Goal: Task Accomplishment & Management: Use online tool/utility

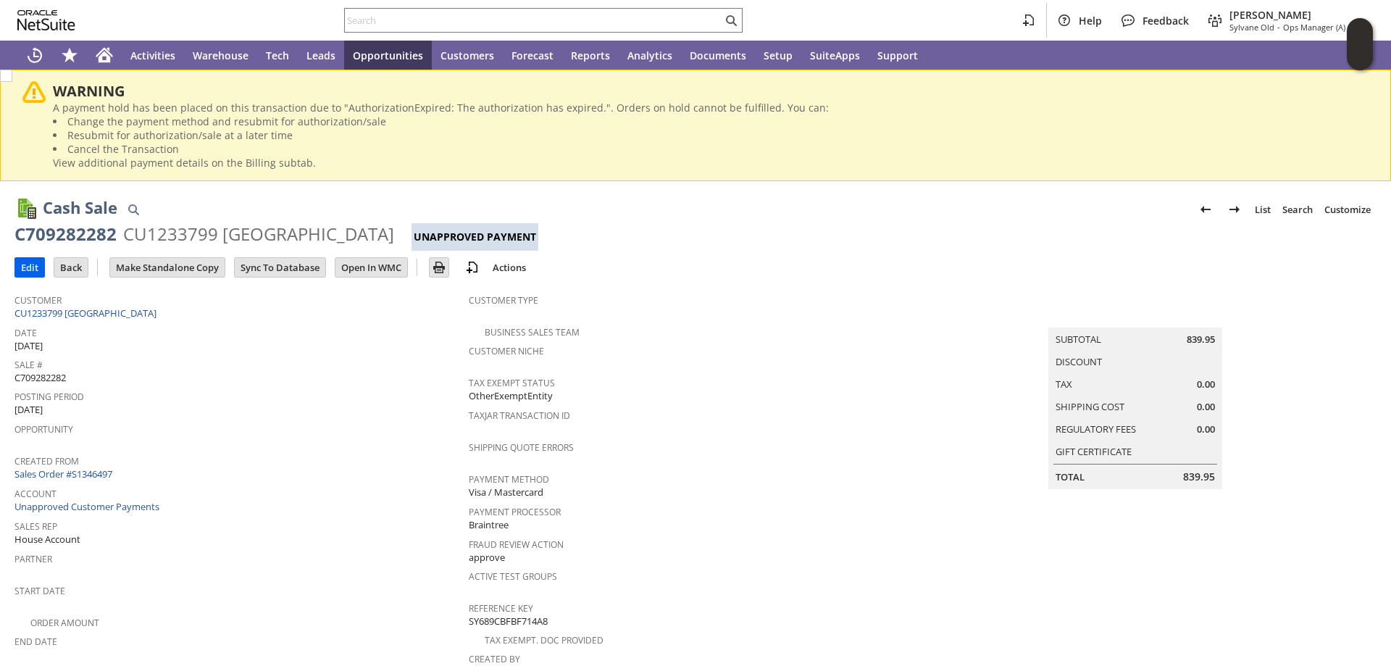
click at [26, 264] on input "Edit" at bounding box center [29, 267] width 29 height 19
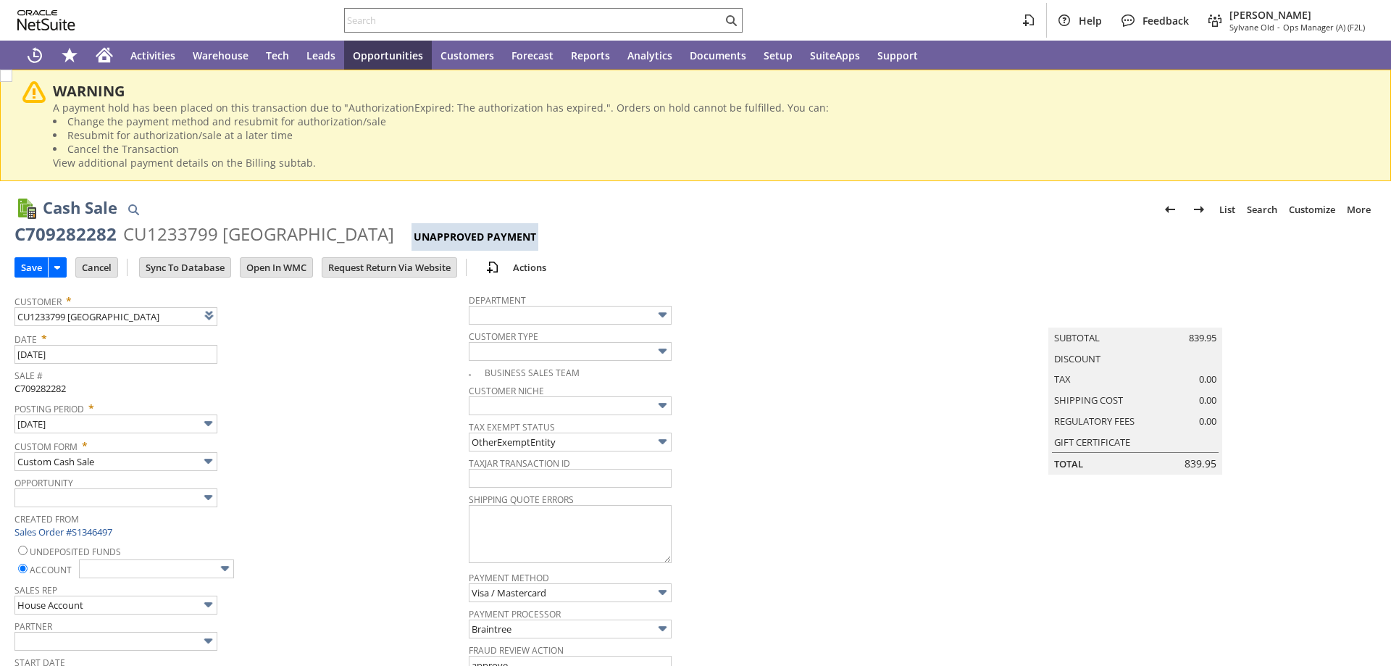
type input "Add"
type input "Copy Previous"
click at [41, 390] on span "C709282282" at bounding box center [39, 388] width 51 height 13
copy span "C709282282"
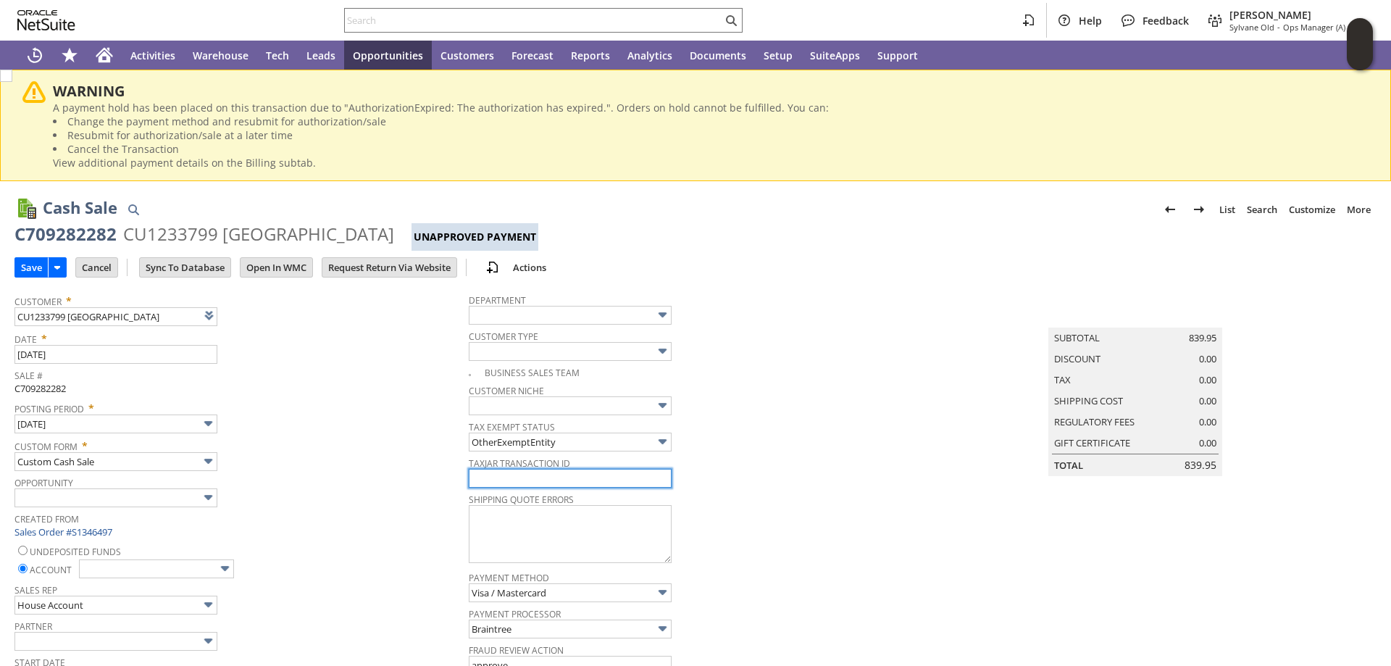
click at [521, 484] on input "text" at bounding box center [570, 478] width 203 height 19
paste input "C709282282"
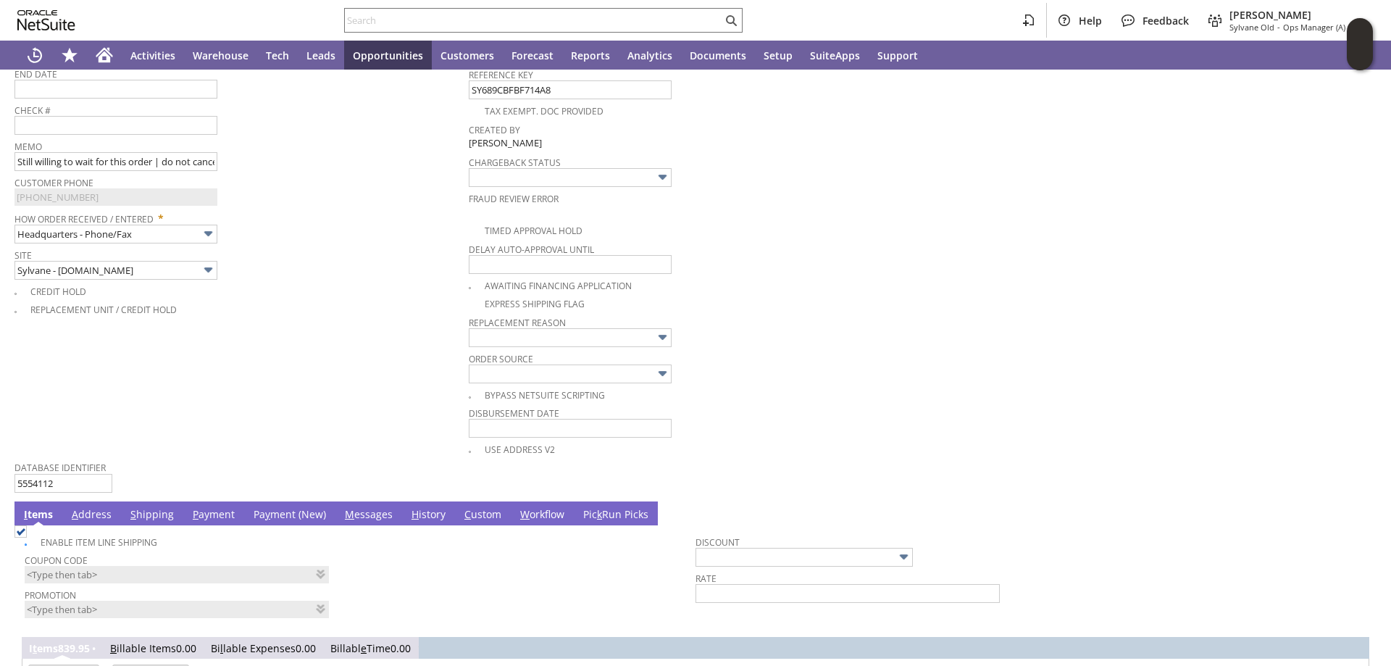
scroll to position [797, 0]
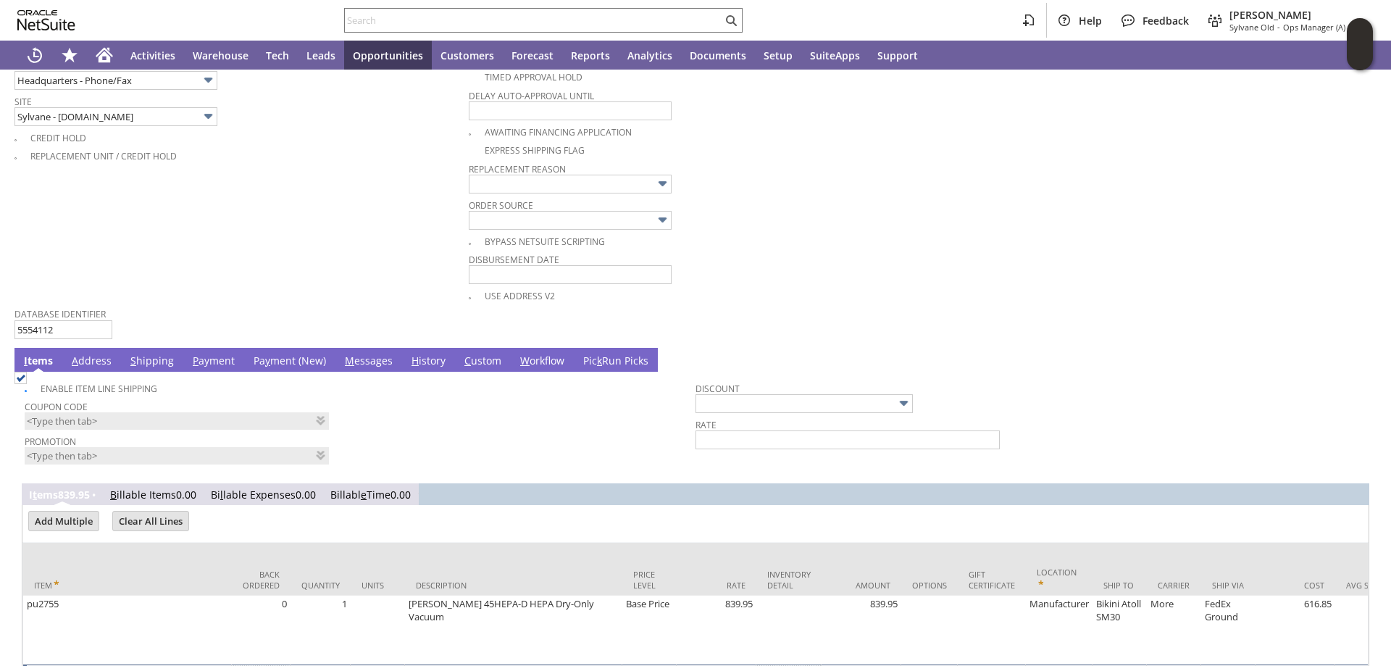
type input "C709282282"
click at [282, 363] on link "Pa y ment (New)" at bounding box center [290, 362] width 80 height 16
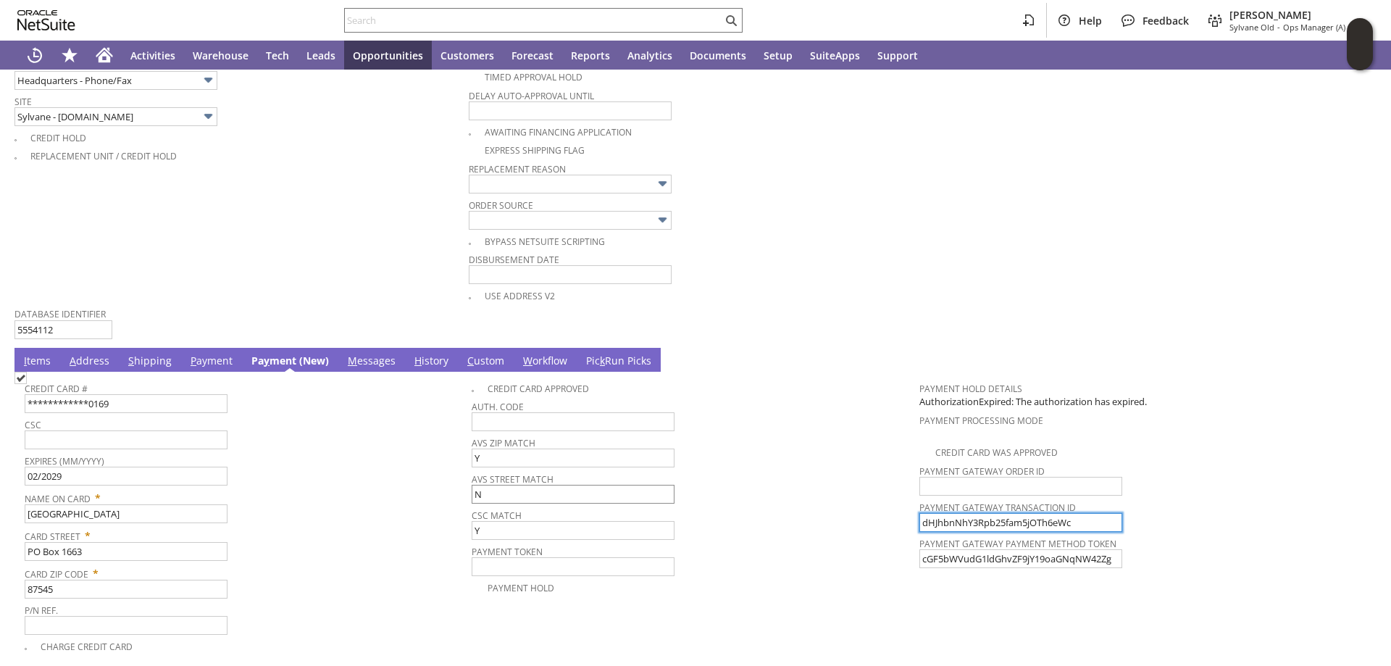
drag, startPoint x: 1072, startPoint y: 521, endPoint x: 649, endPoint y: 504, distance: 422.7
click at [659, 502] on tr "**********" at bounding box center [696, 515] width 1342 height 280
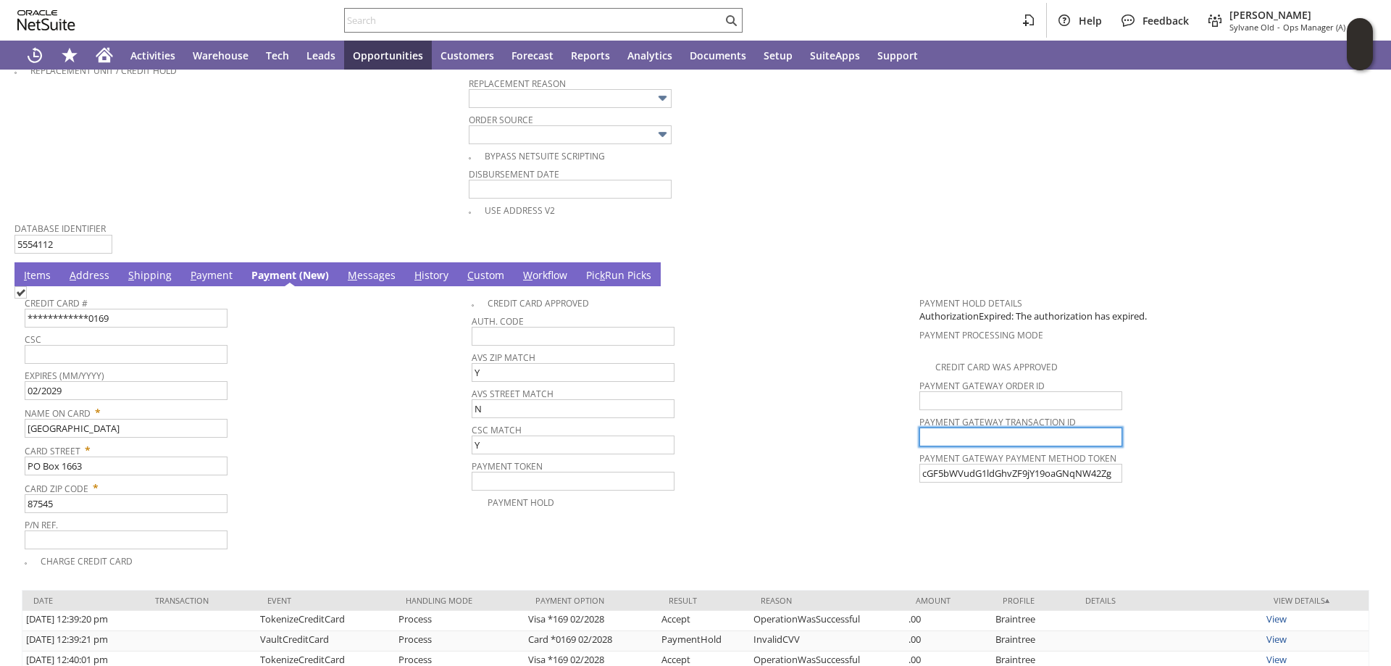
scroll to position [1014, 0]
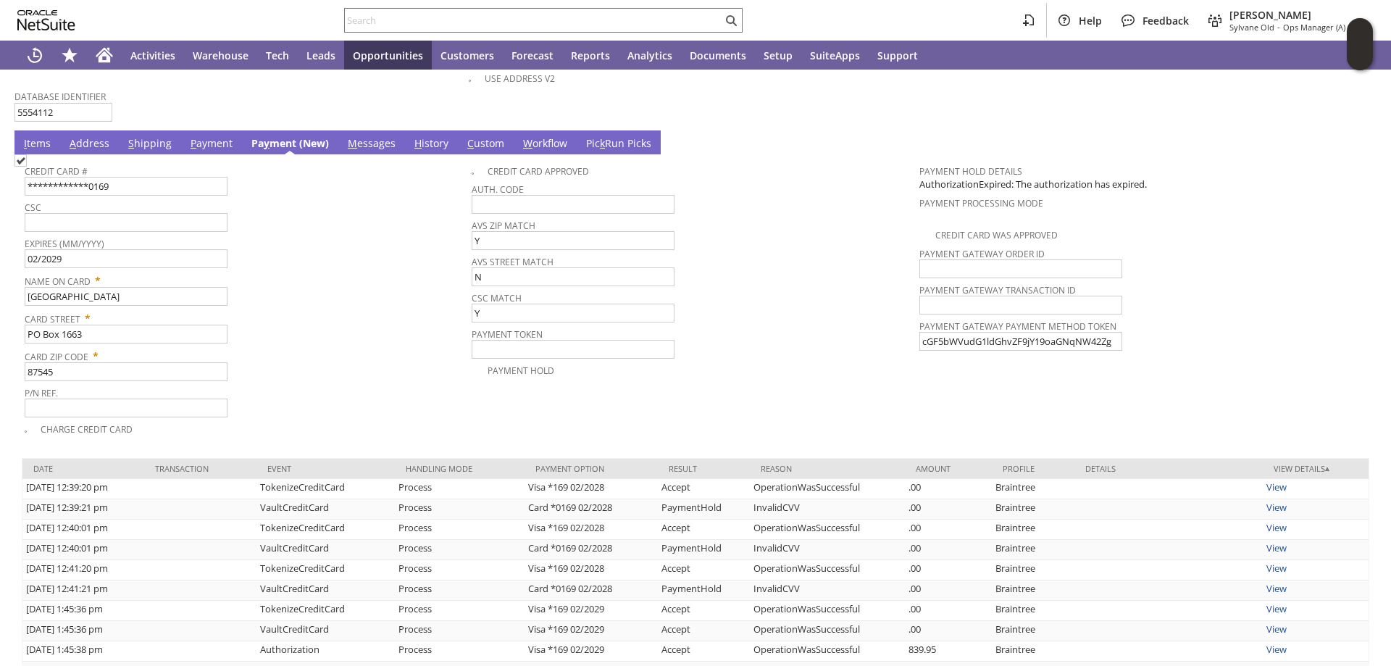
click at [27, 167] on img at bounding box center [20, 160] width 12 height 12
checkbox input "true"
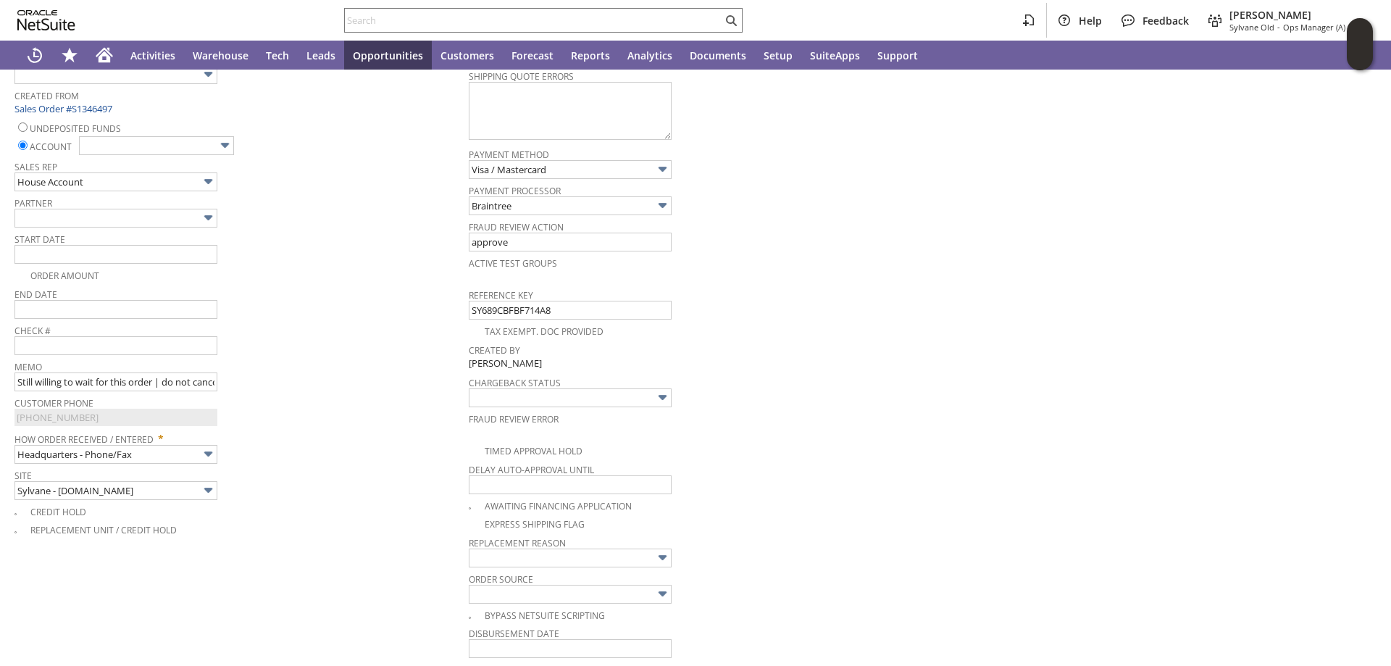
scroll to position [217, 0]
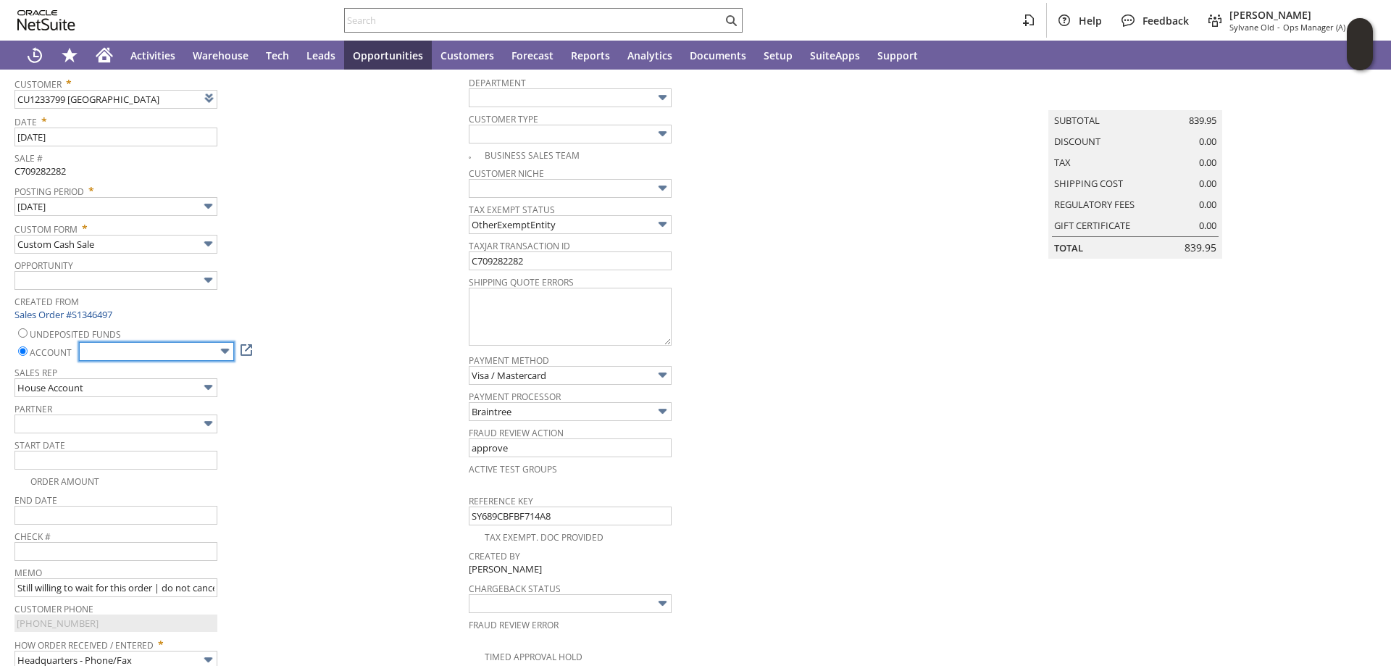
click at [200, 356] on input "text" at bounding box center [156, 351] width 155 height 19
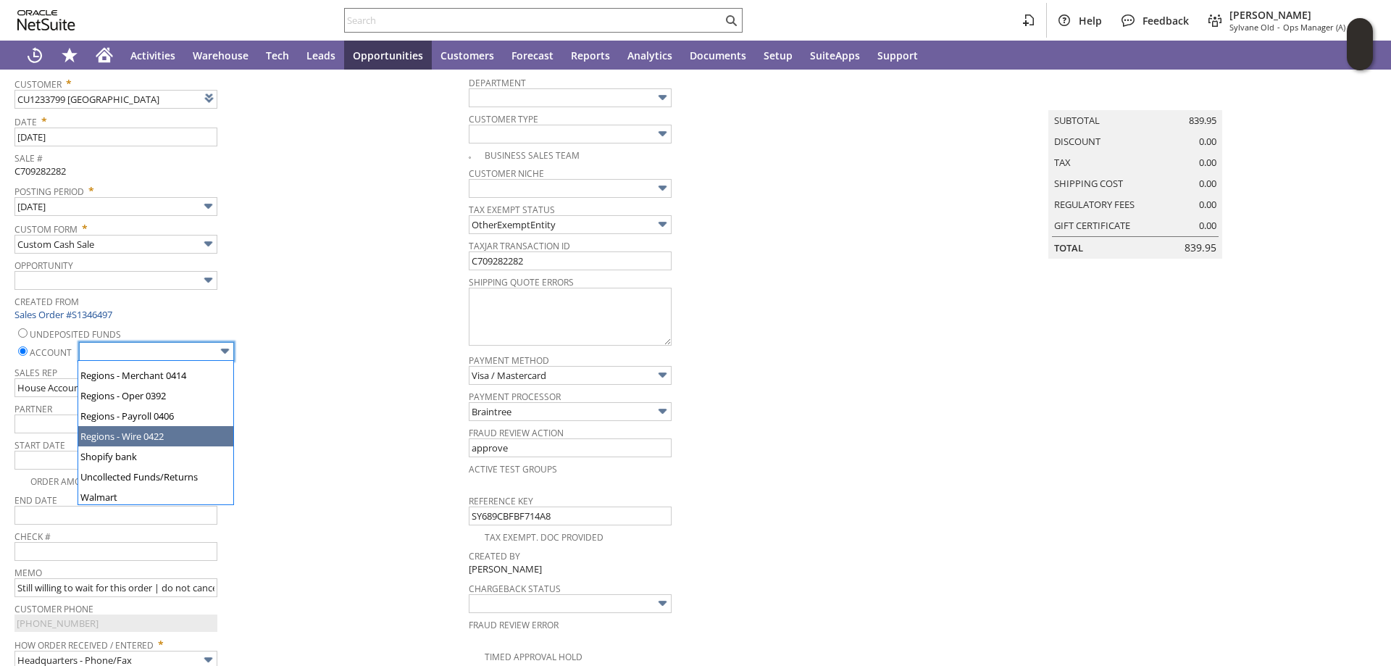
scroll to position [141, 0]
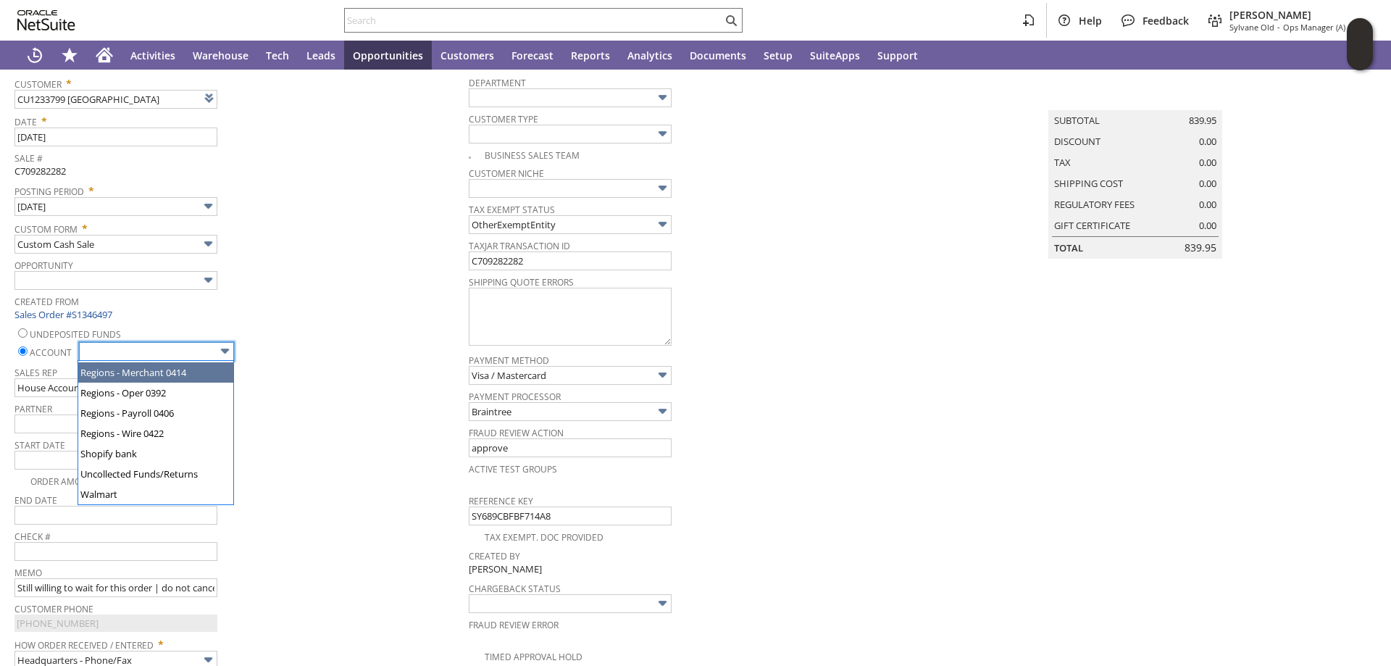
type input "Regions - Merchant 0414"
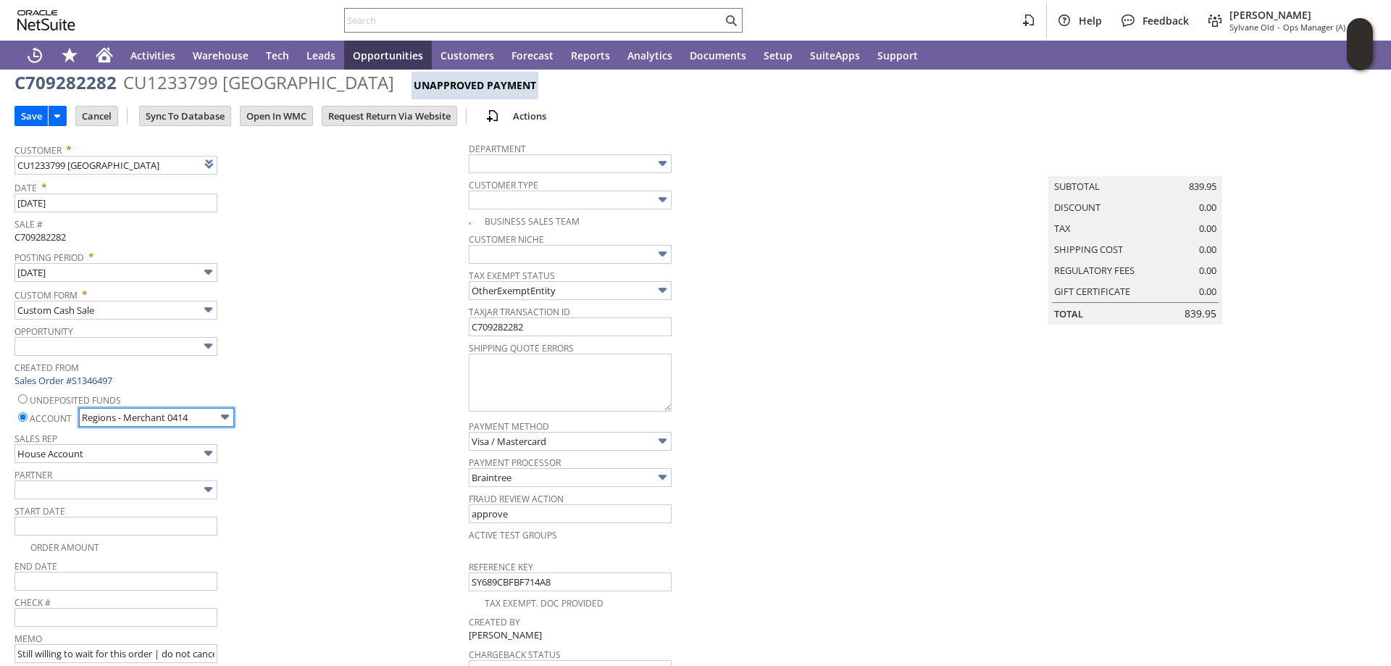
scroll to position [72, 0]
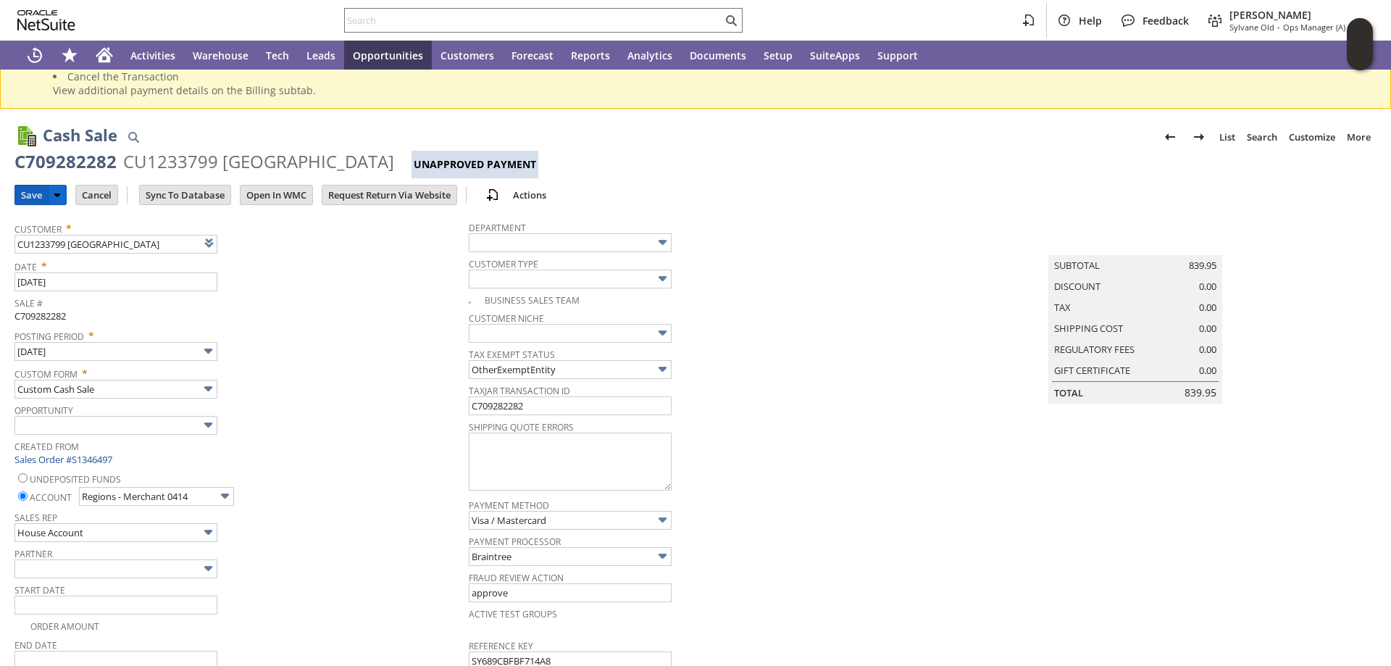
click at [28, 195] on input "Save" at bounding box center [31, 194] width 33 height 19
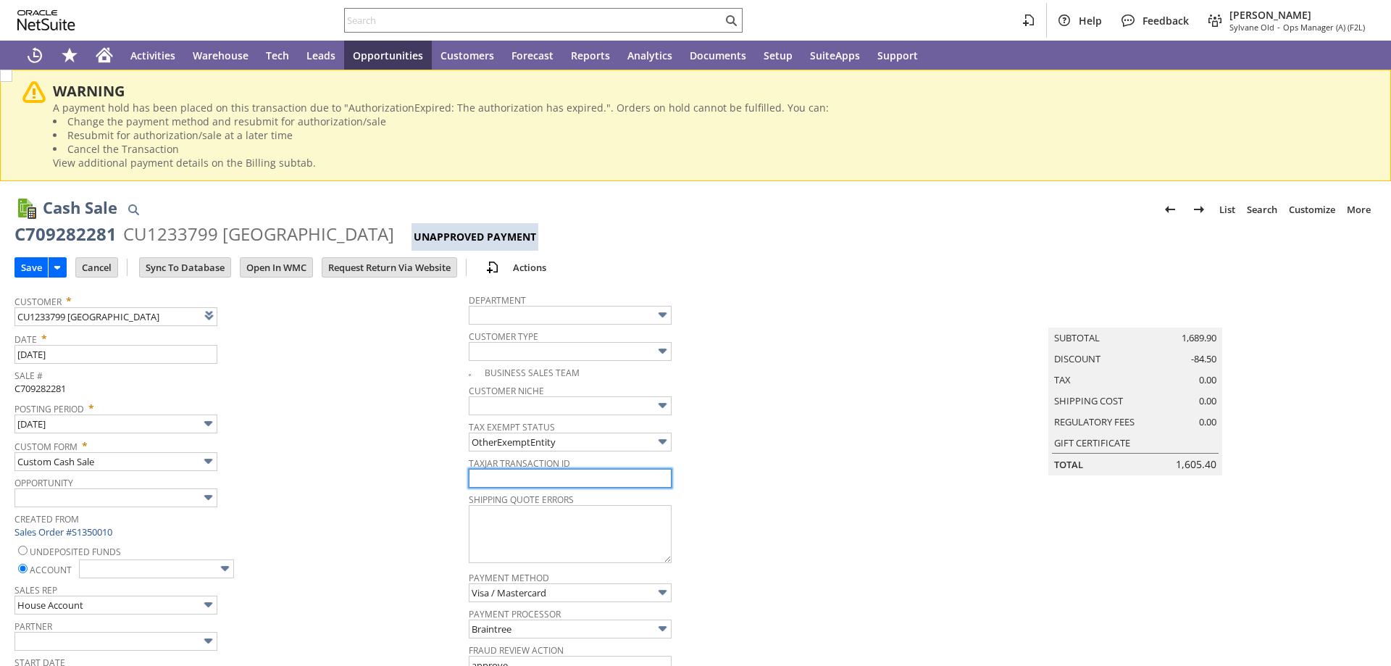
click at [546, 480] on input "text" at bounding box center [570, 478] width 203 height 19
click at [570, 482] on input "text" at bounding box center [570, 478] width 203 height 19
paste input "C709282281"
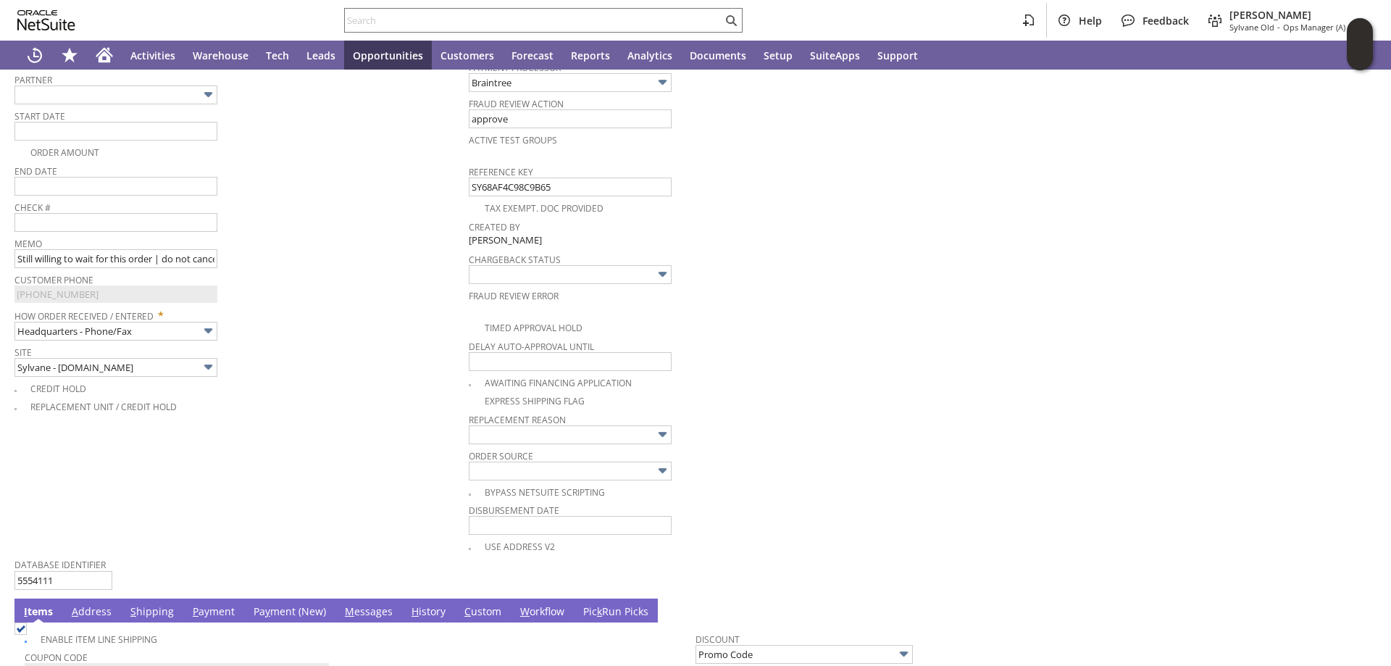
scroll to position [652, 0]
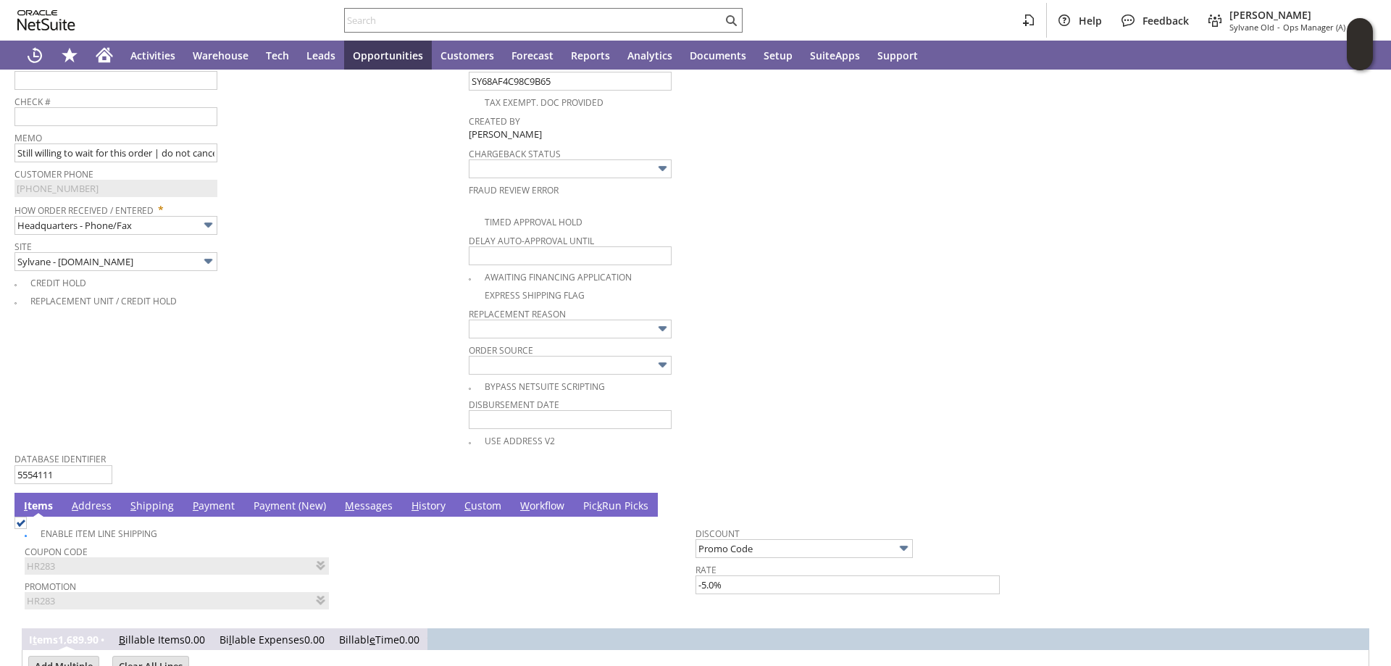
type input "C709282281"
click at [292, 508] on link "Pa y ment (New)" at bounding box center [290, 506] width 80 height 16
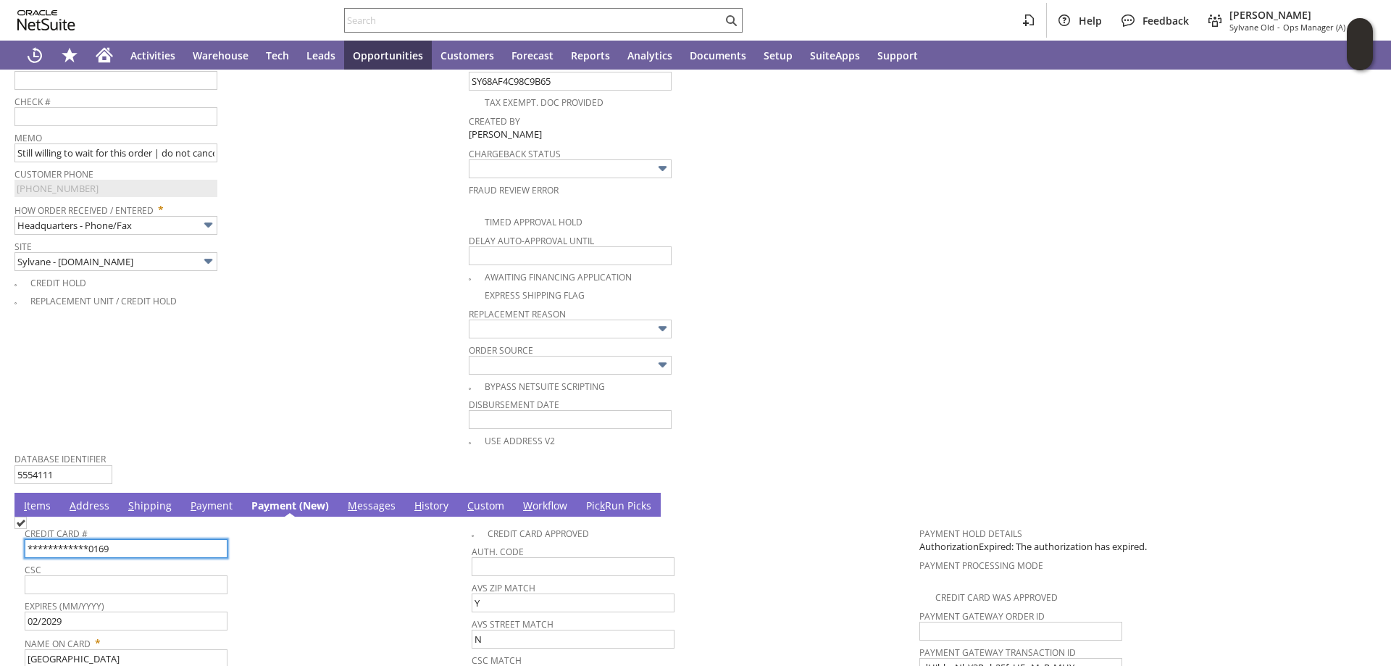
scroll to position [942, 0]
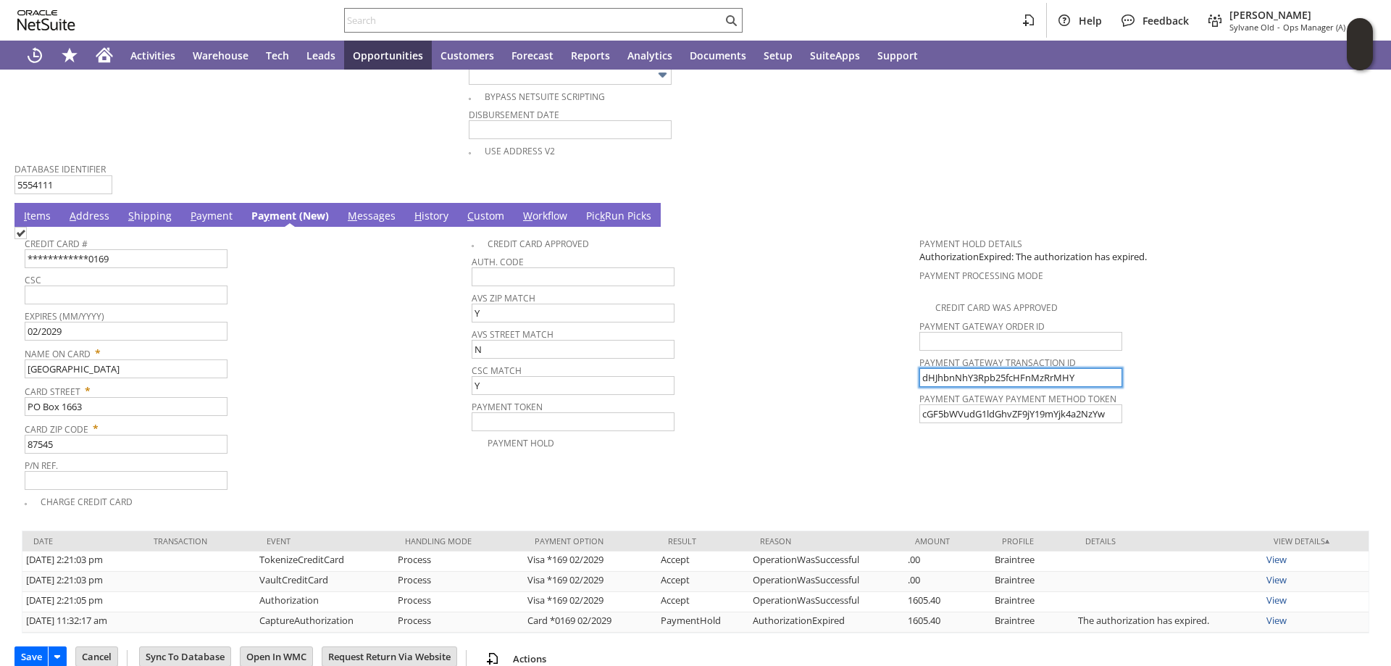
drag, startPoint x: 989, startPoint y: 370, endPoint x: 648, endPoint y: 332, distance: 342.7
click at [649, 332] on tr "**********" at bounding box center [696, 370] width 1342 height 280
click at [27, 239] on img at bounding box center [20, 233] width 12 height 12
checkbox input "true"
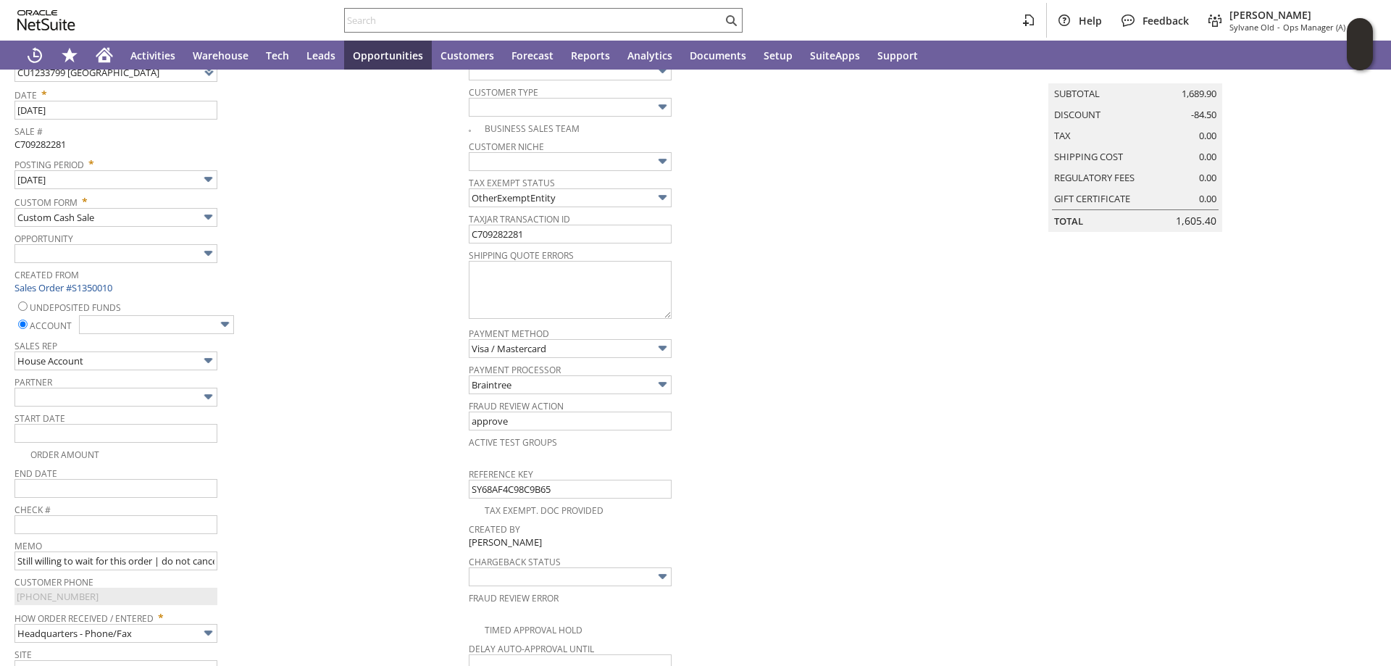
scroll to position [217, 0]
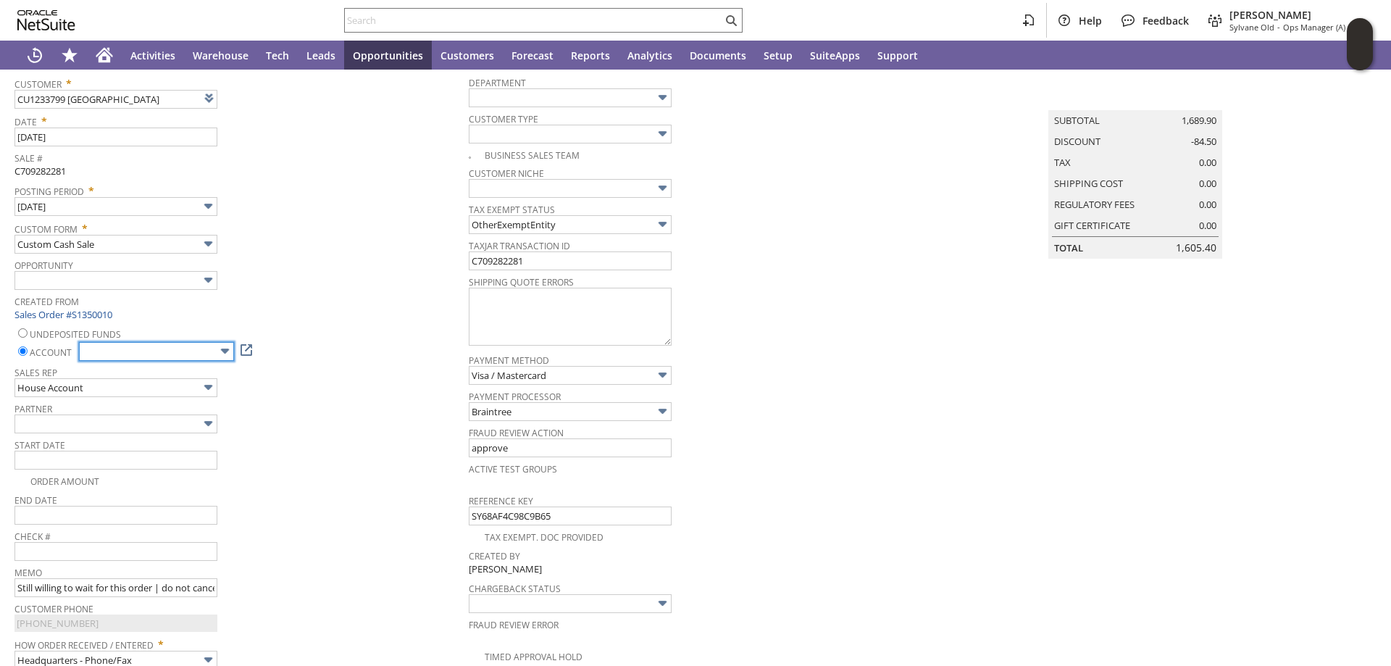
click at [190, 351] on input "text" at bounding box center [156, 351] width 155 height 19
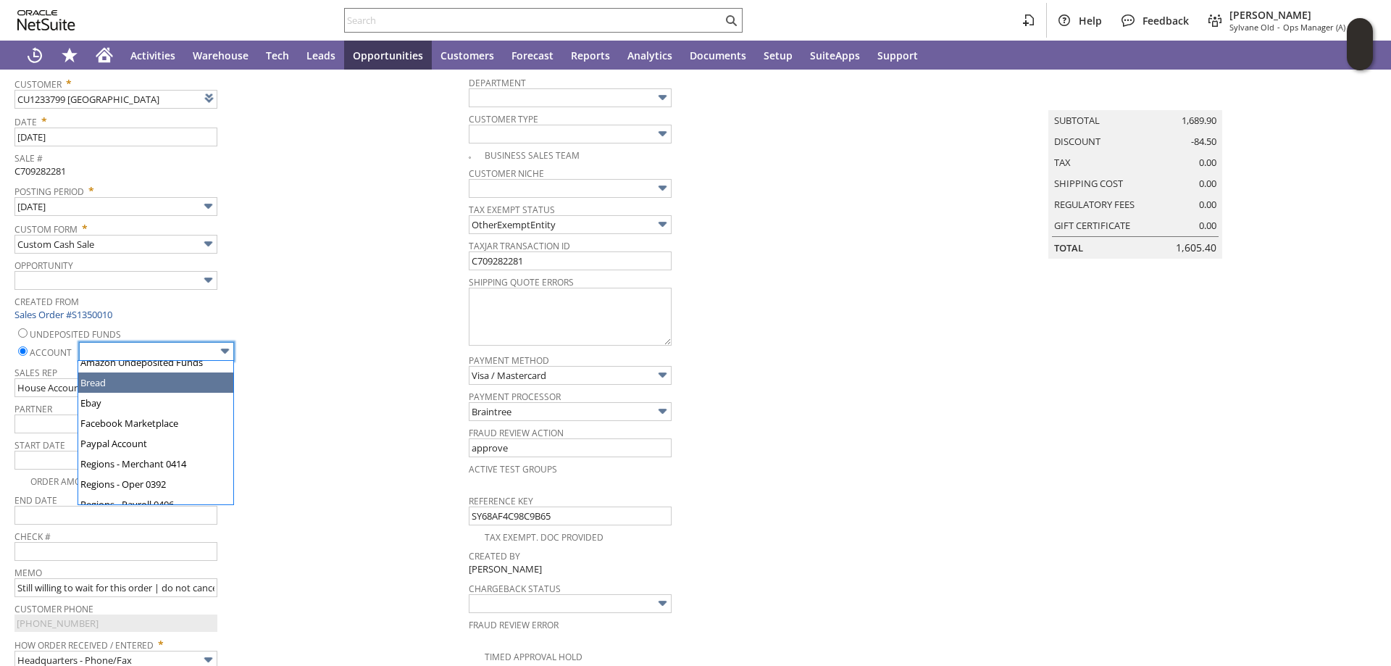
scroll to position [72, 0]
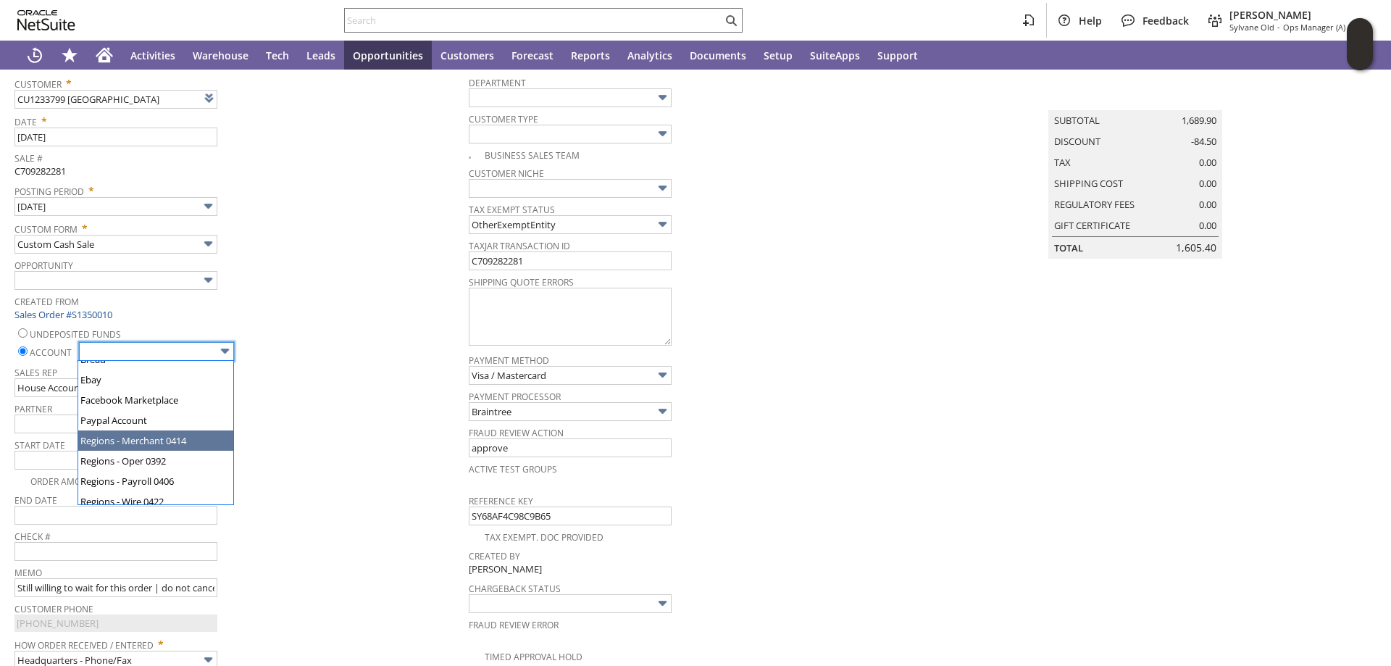
type input "Regions - Merchant 0414"
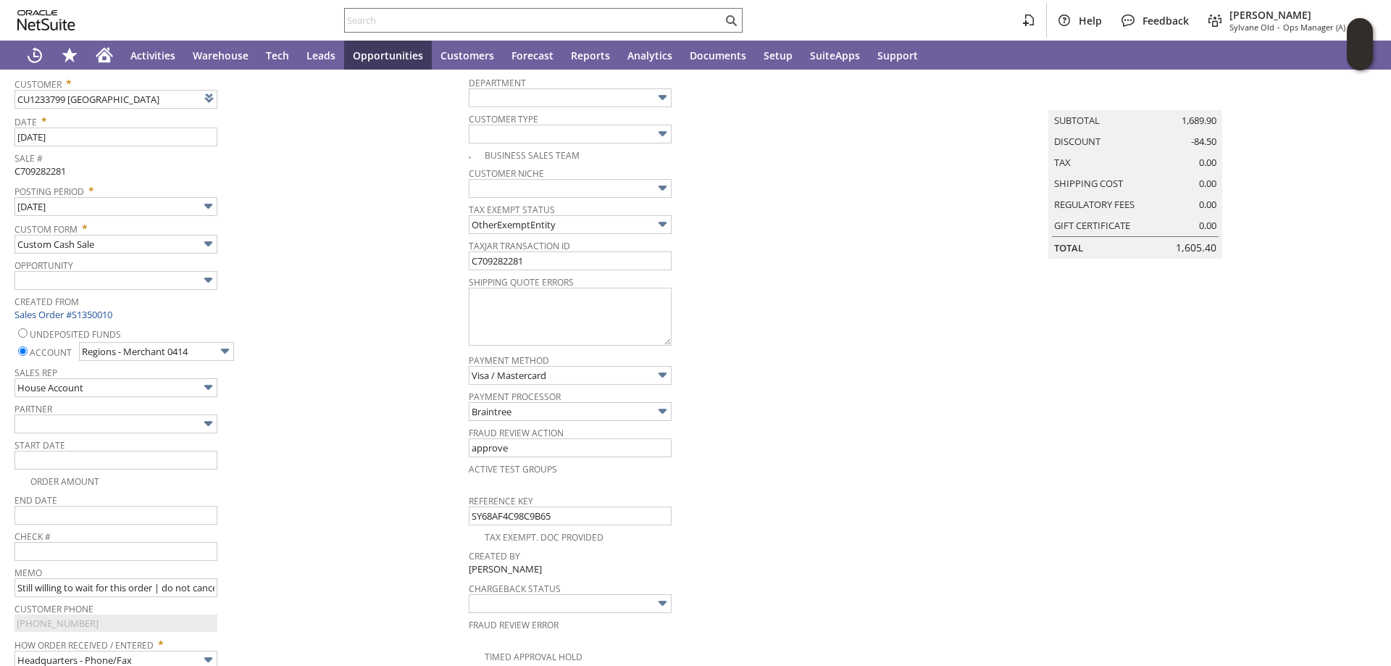
click at [323, 393] on div "Sales Rep House Account" at bounding box center [237, 379] width 447 height 35
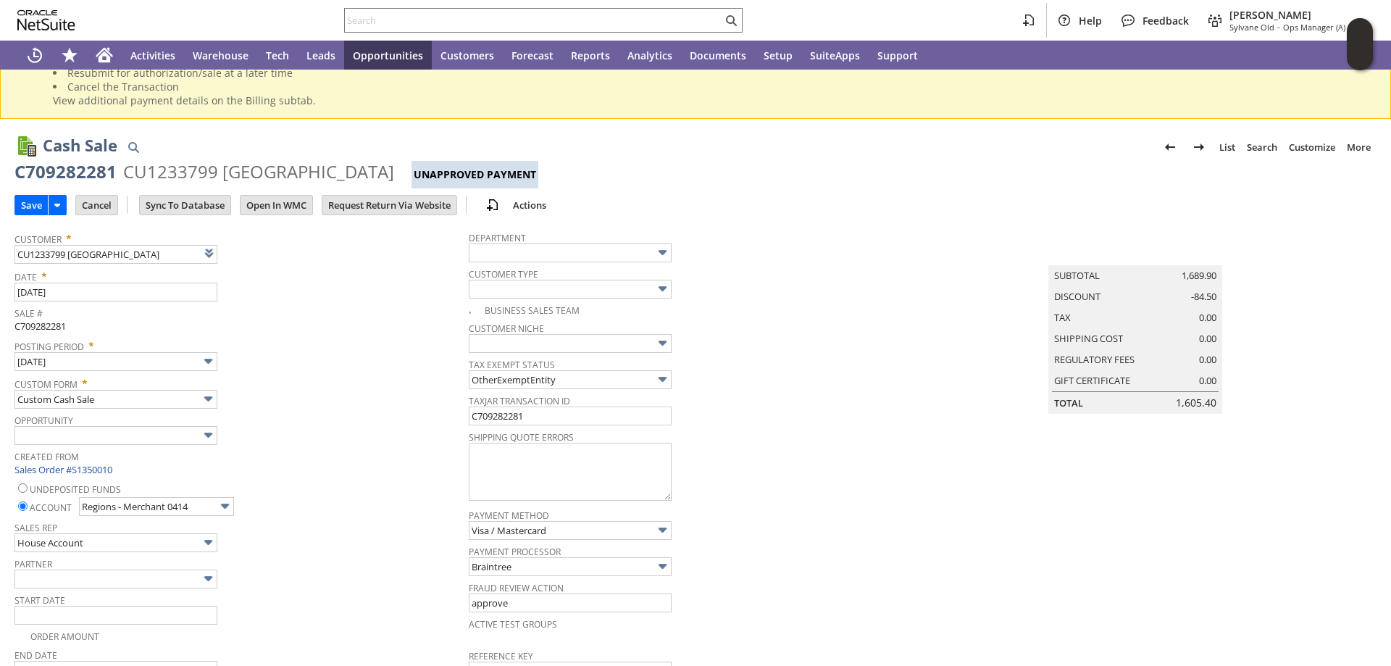
scroll to position [0, 0]
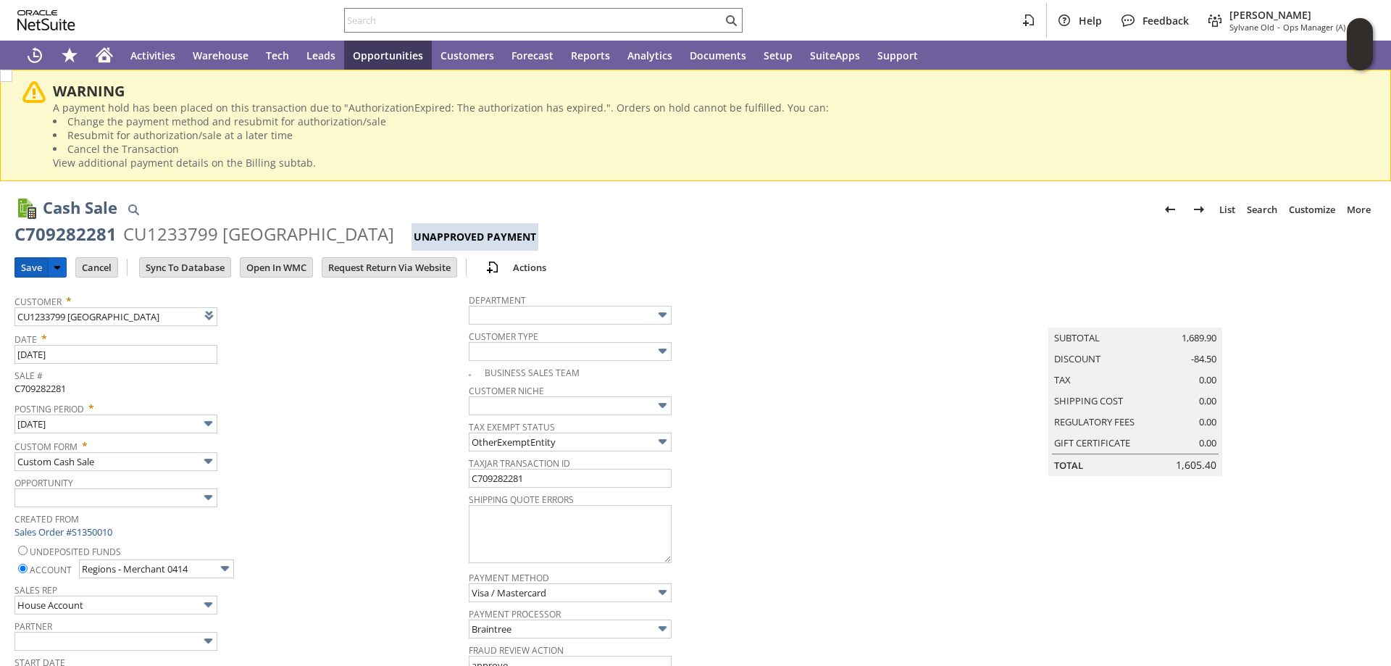
click at [26, 269] on input "Save" at bounding box center [31, 267] width 33 height 19
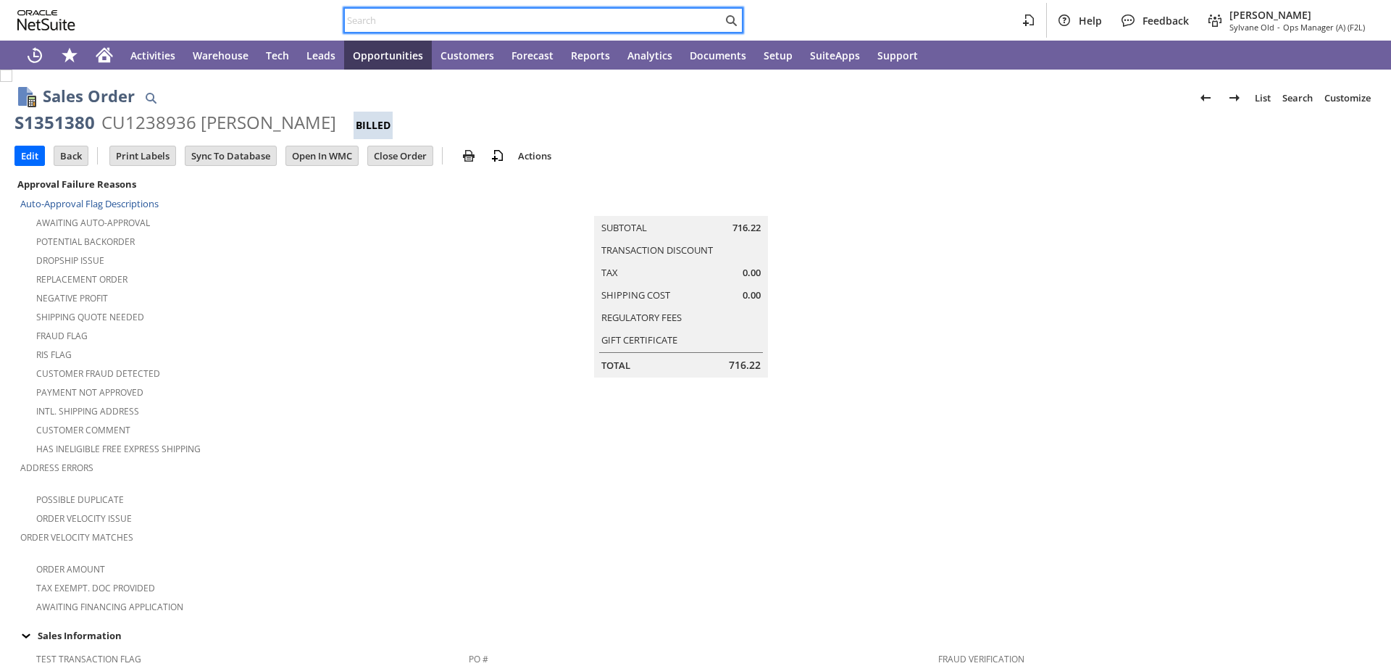
click at [406, 20] on input "text" at bounding box center [533, 20] width 377 height 17
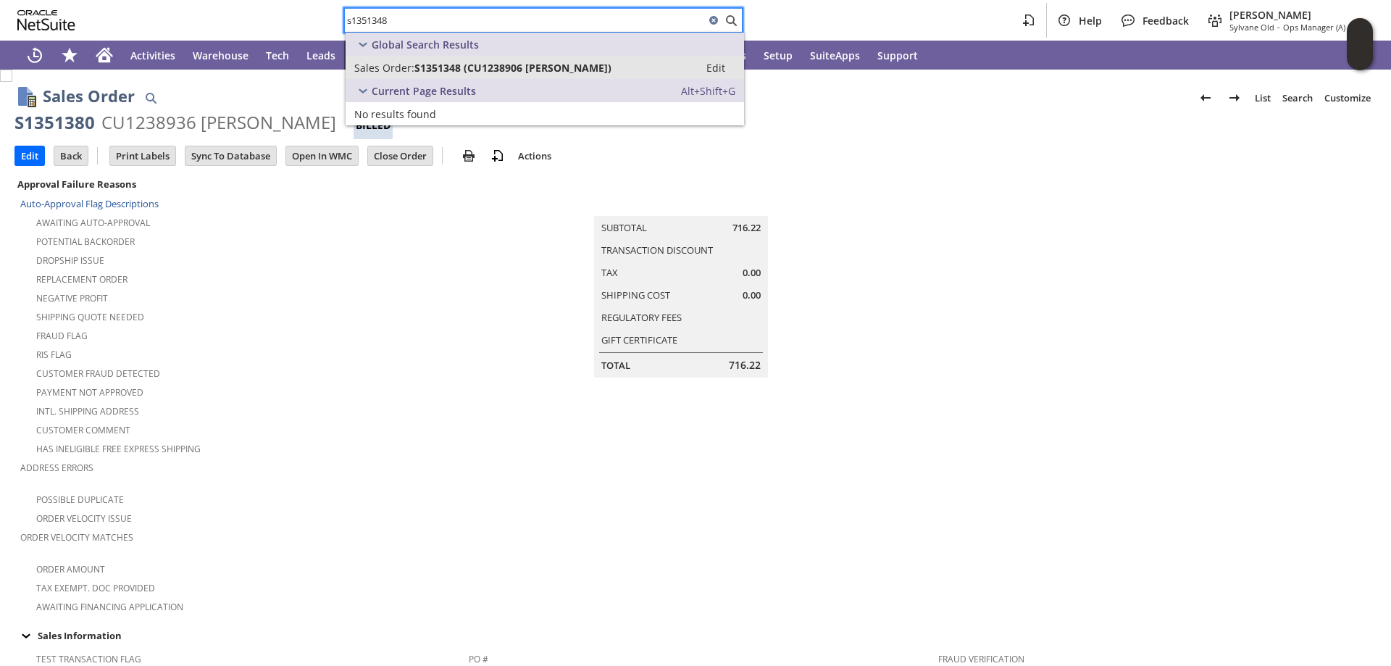
type input "s1351348"
click at [425, 66] on span "S1351348 (CU1238906 [PERSON_NAME])" at bounding box center [512, 68] width 197 height 14
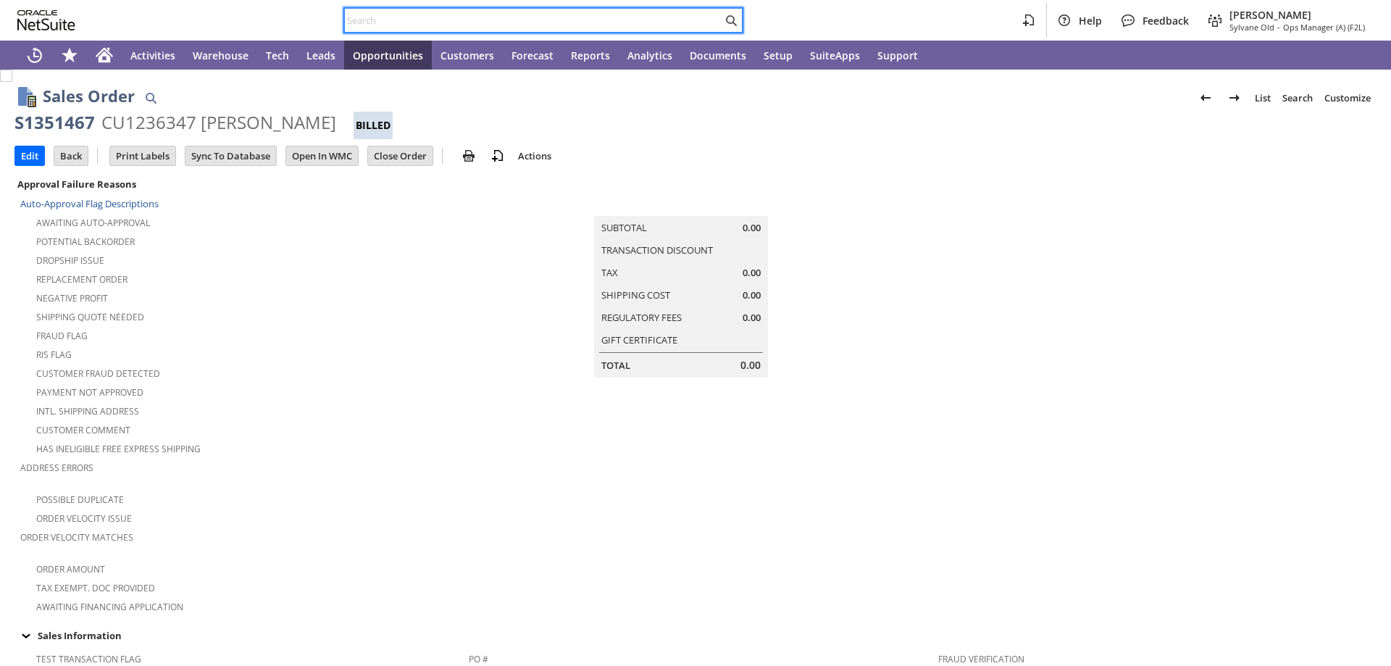
click at [431, 17] on input "text" at bounding box center [533, 20] width 377 height 17
type input "s"
click at [380, 21] on input "text" at bounding box center [533, 20] width 377 height 17
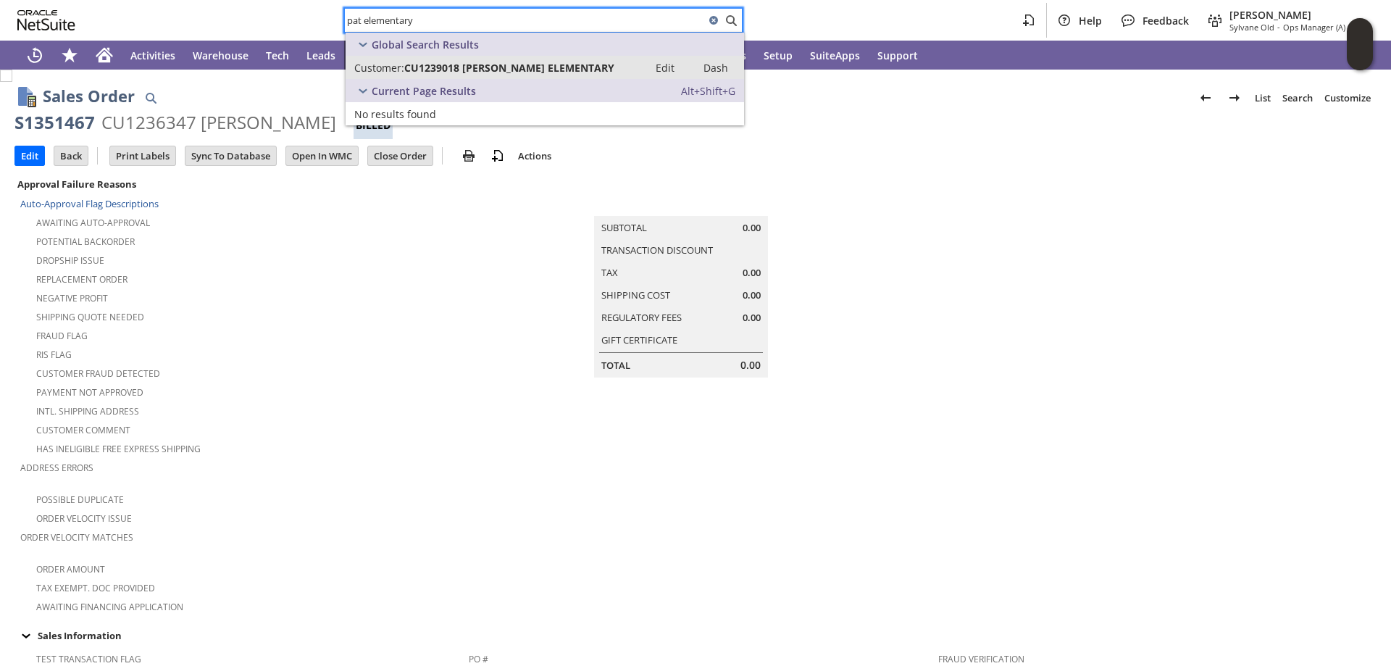
type input "pat elementary"
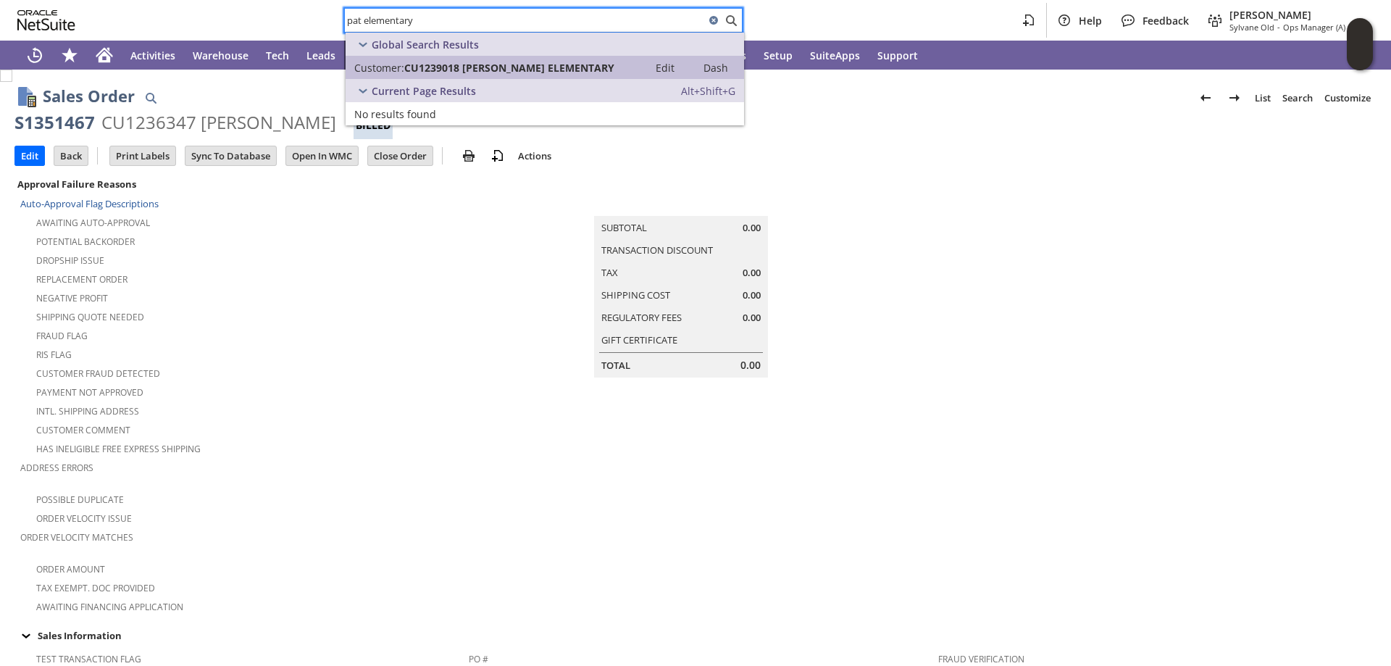
click at [485, 67] on span "CU1239018 PAT S ELEMENTARY" at bounding box center [509, 68] width 210 height 14
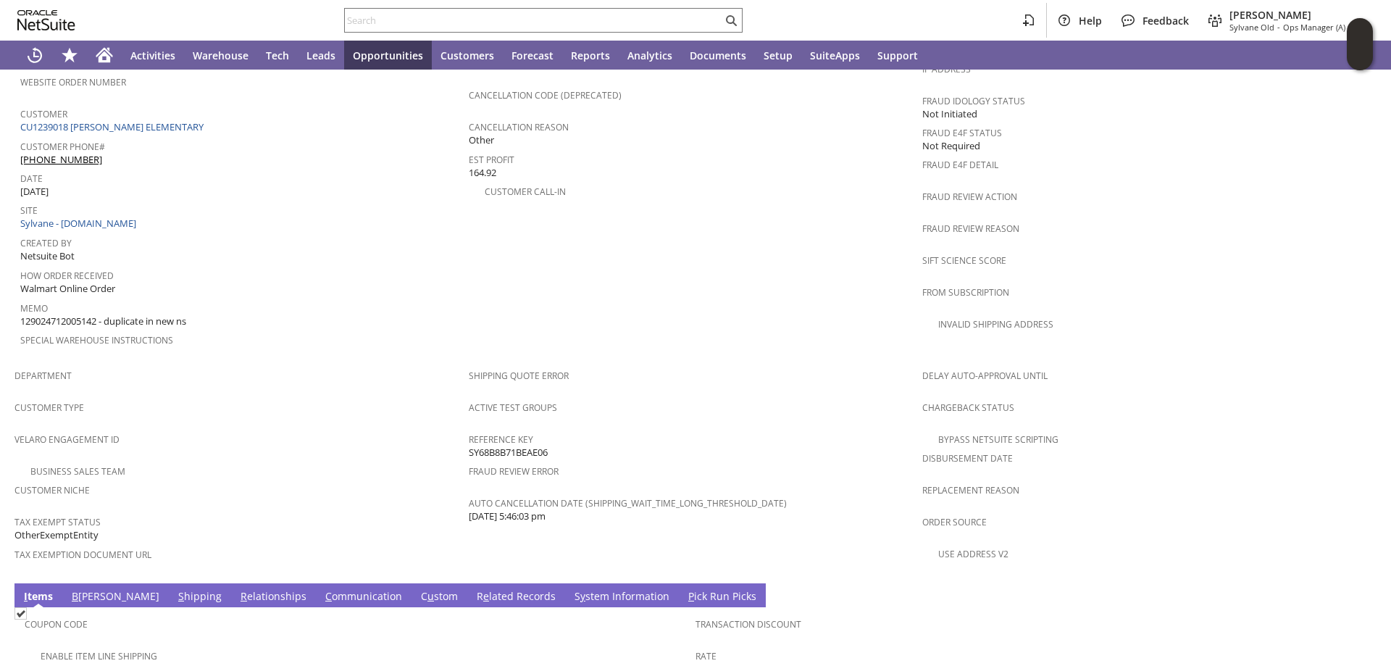
scroll to position [652, 0]
